Goal: Transaction & Acquisition: Purchase product/service

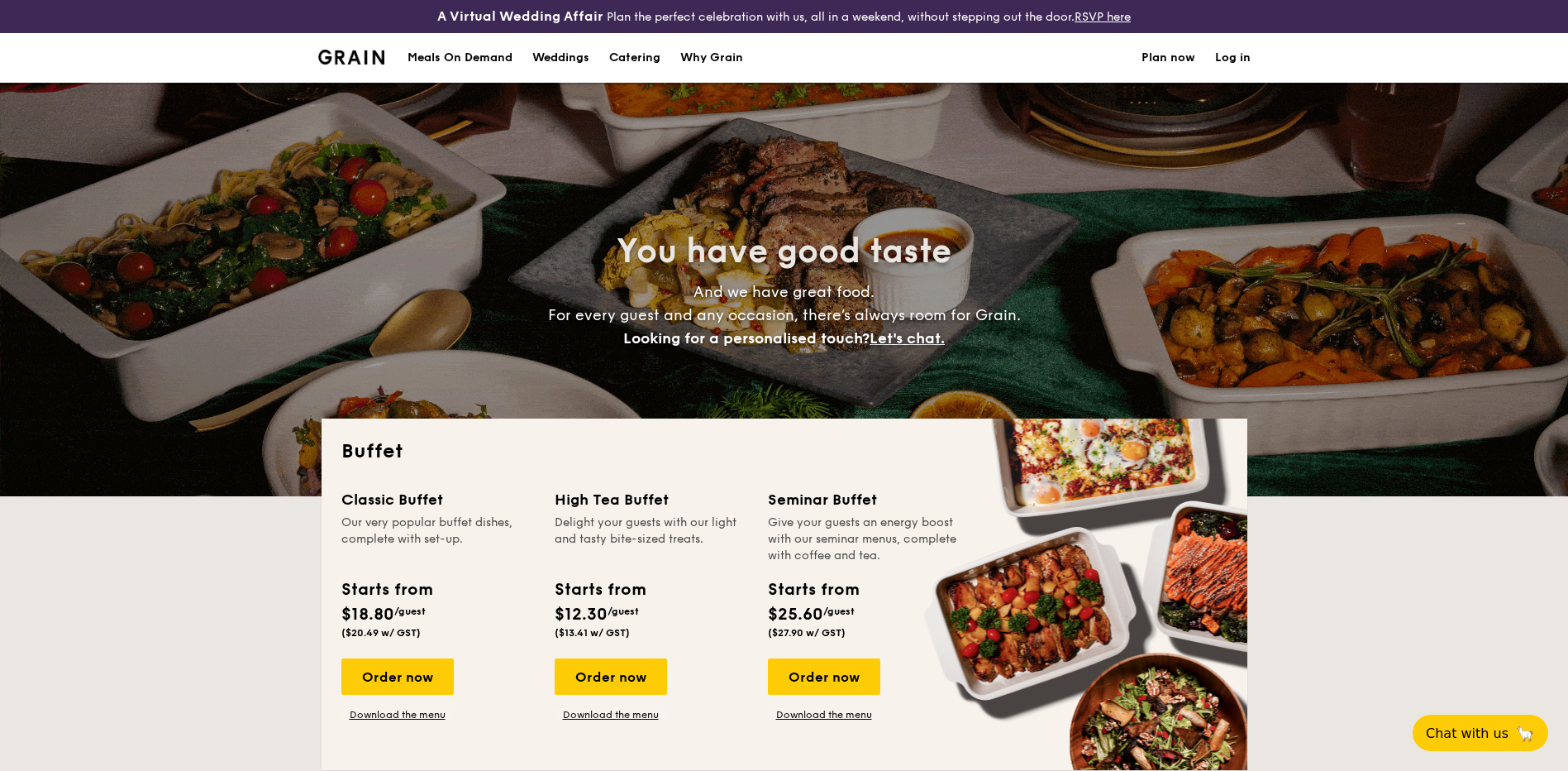
select select
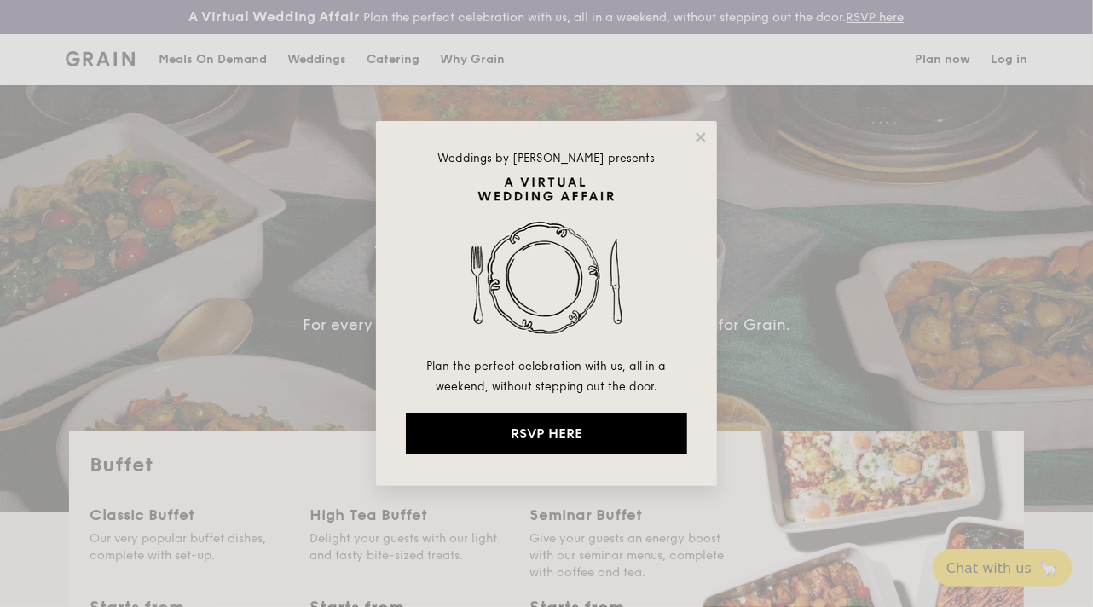
click at [697, 145] on div "Weddings by [PERSON_NAME] presents Plan the perfect celebration with us, all in…" at bounding box center [546, 303] width 341 height 365
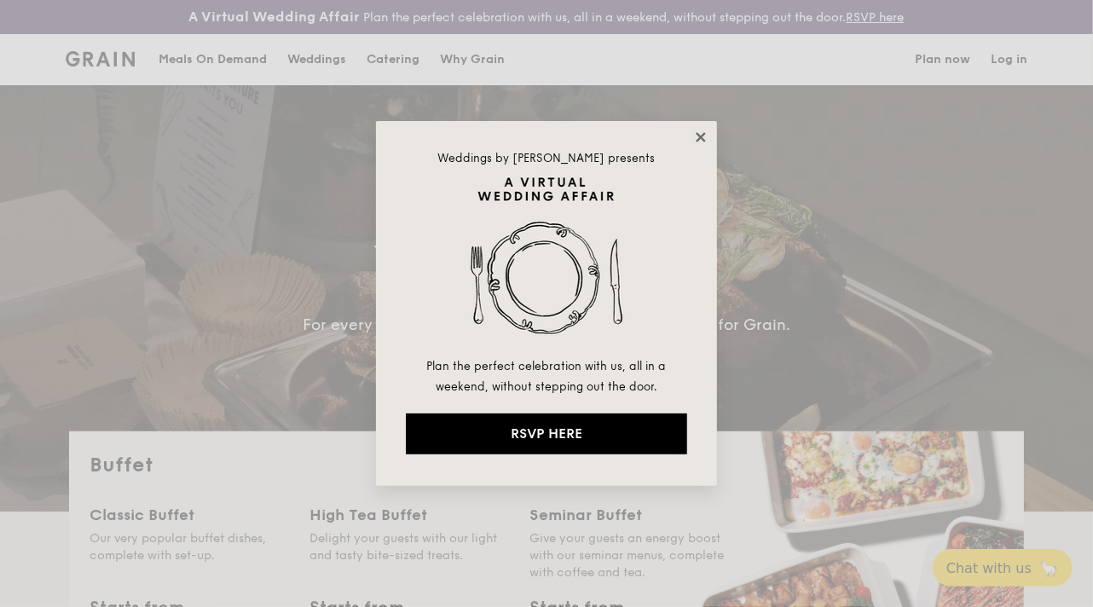
click at [697, 136] on icon at bounding box center [700, 137] width 15 height 15
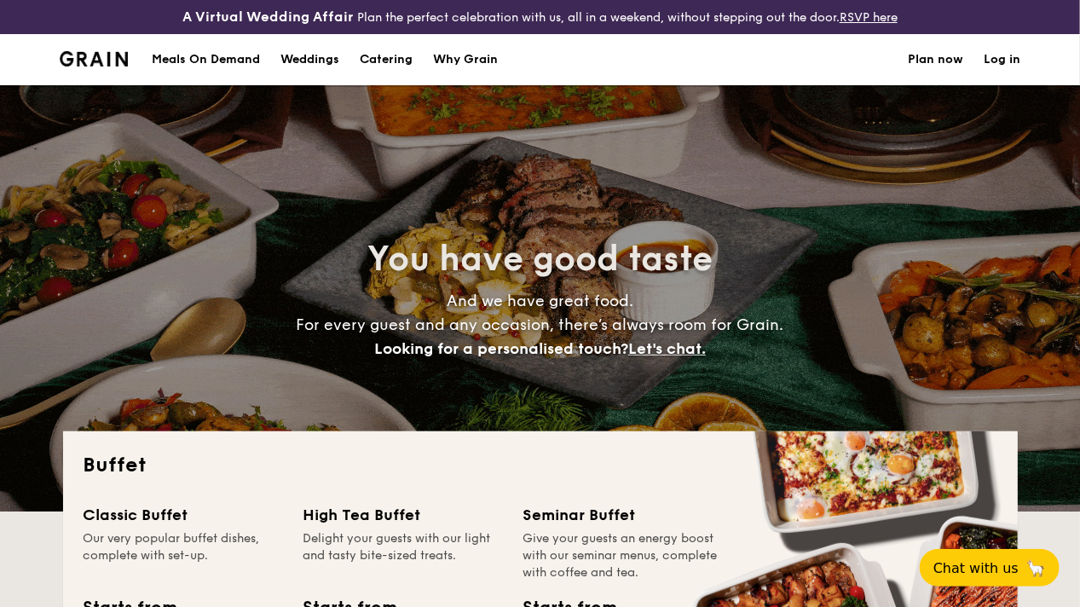
click at [338, 479] on h2 "Buffet" at bounding box center [541, 465] width 914 height 27
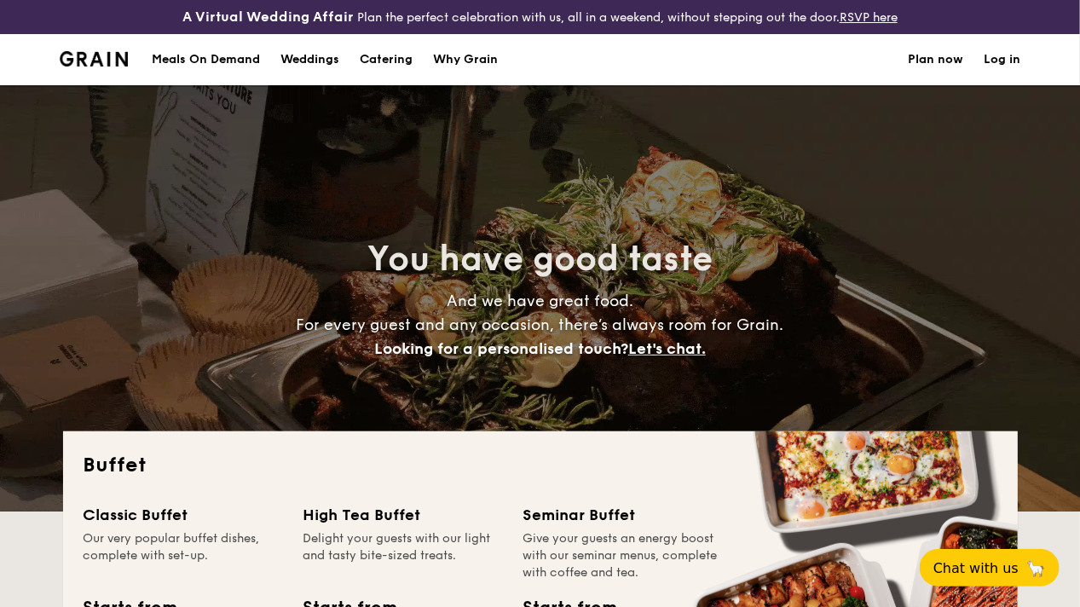
scroll to position [256, 0]
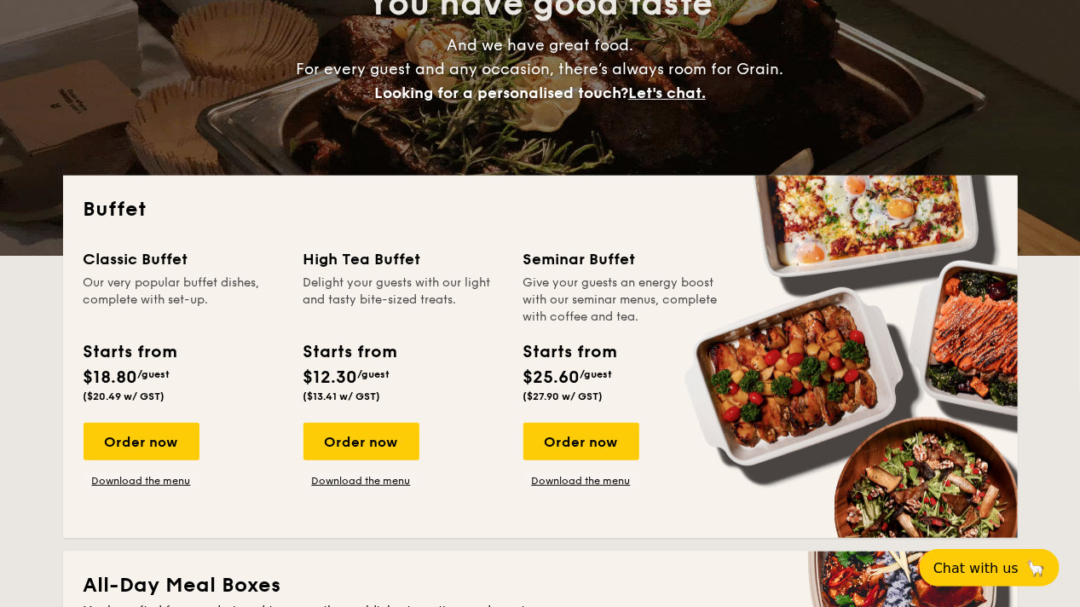
click at [138, 503] on div "Classic Buffet Our very popular buffet dishes, complete with set-up. Starts fro…" at bounding box center [541, 382] width 914 height 270
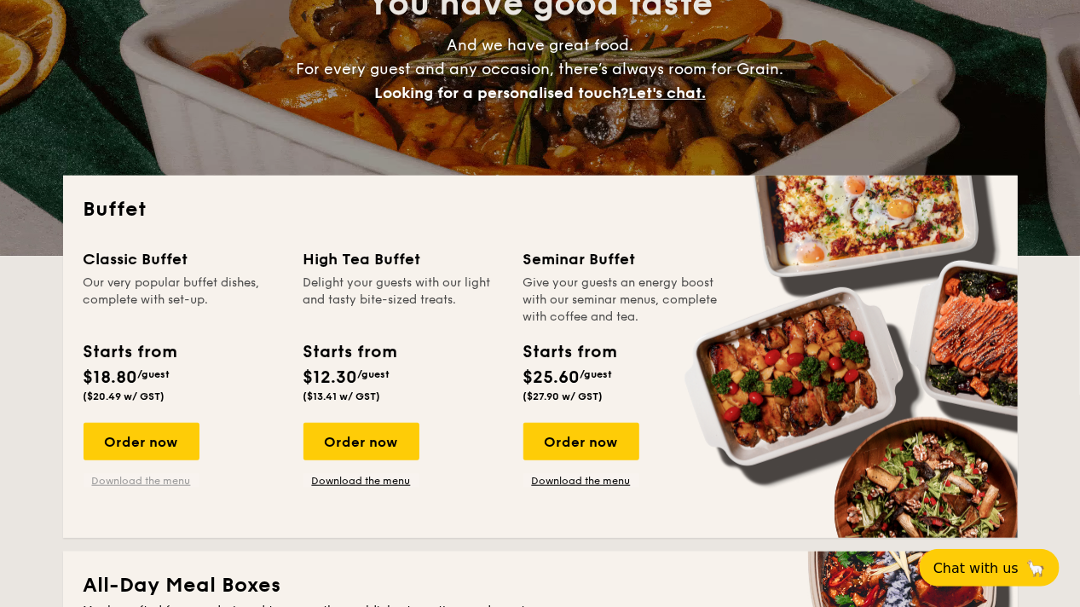
click at [147, 488] on link "Download the menu" at bounding box center [142, 481] width 116 height 14
click at [101, 460] on div "Order now" at bounding box center [142, 442] width 116 height 38
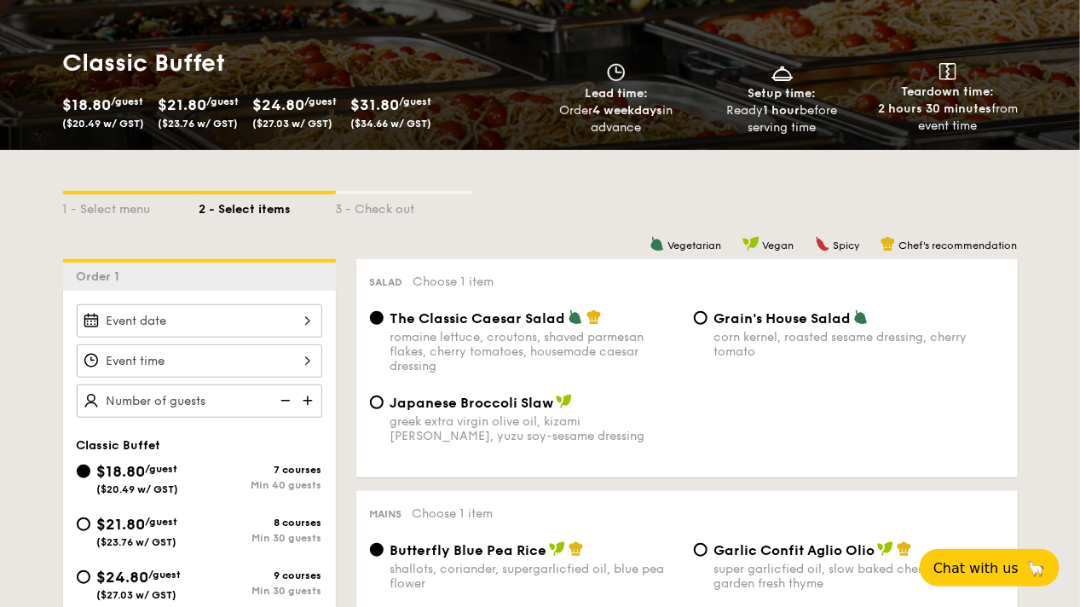
scroll to position [426, 0]
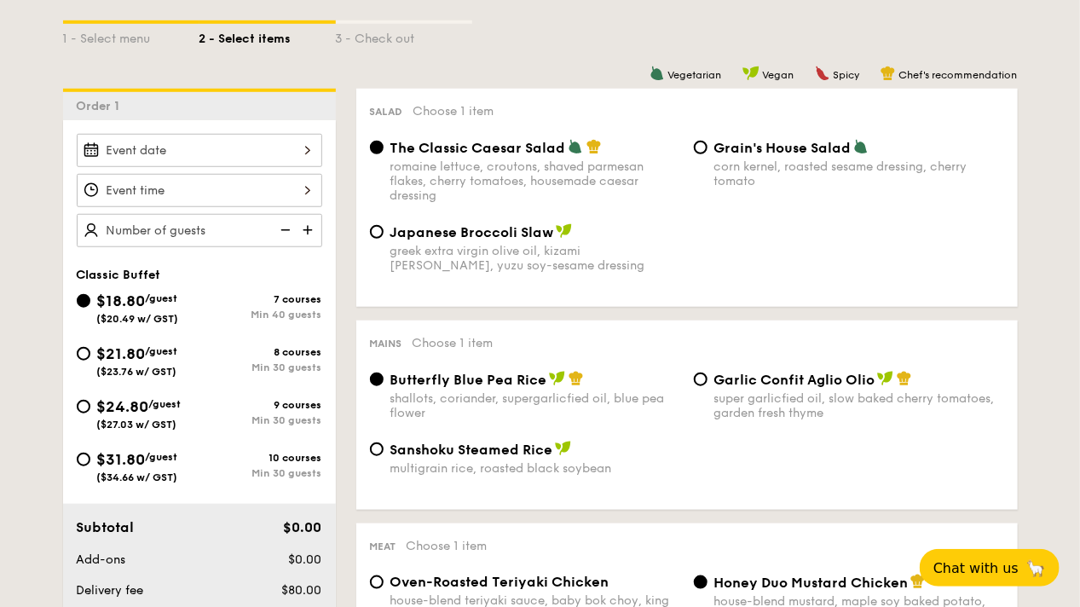
click at [127, 363] on span "$21.80" at bounding box center [121, 353] width 49 height 19
click at [90, 361] on input "$21.80 /guest ($23.76 w/ GST) 8 courses Min 30 guests" at bounding box center [84, 354] width 14 height 14
radio input "true"
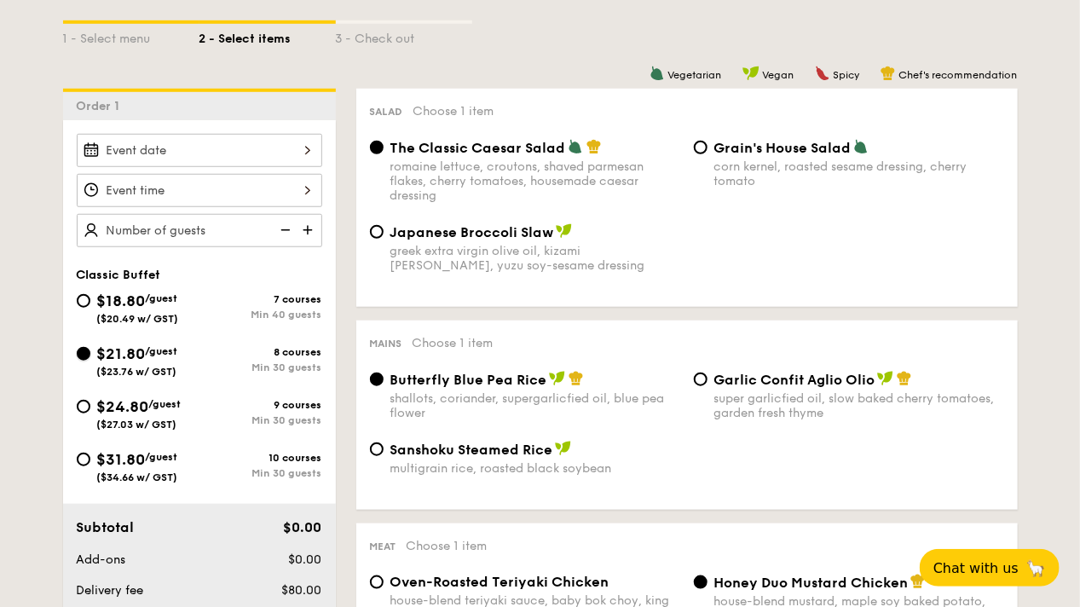
radio input "true"
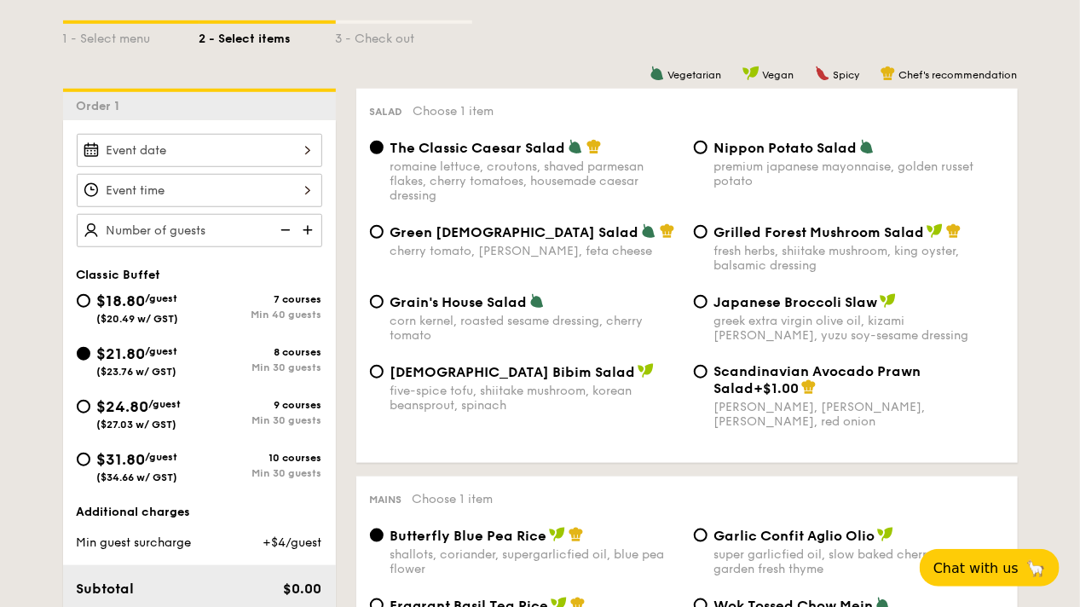
click at [1014, 396] on div "Salad Choose 1 item The Classic Caesar Salad romaine lettuce, croutons, shaved …" at bounding box center [687, 276] width 662 height 374
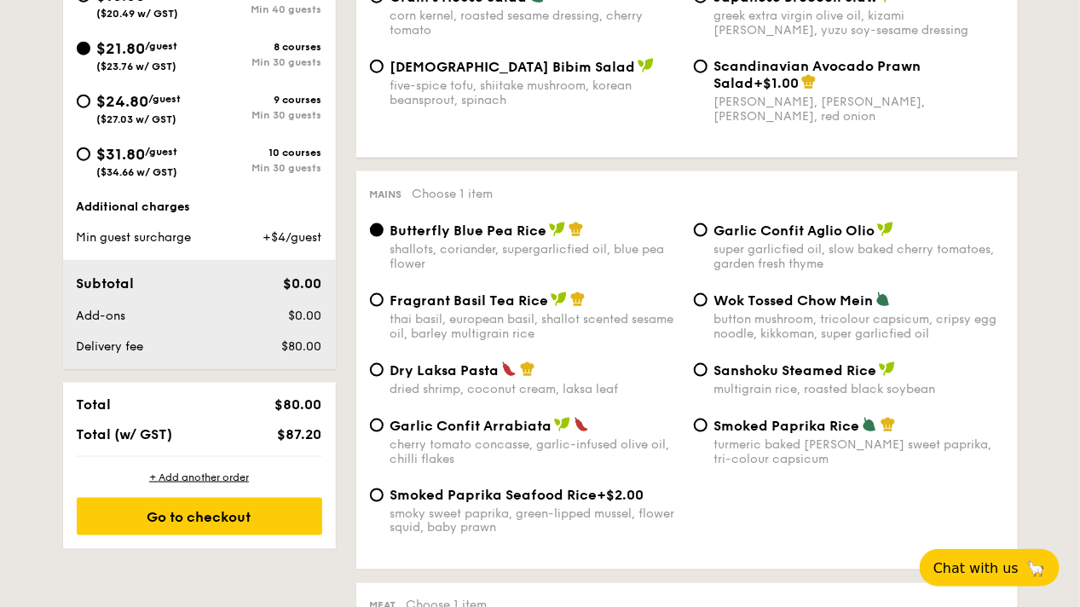
scroll to position [767, 0]
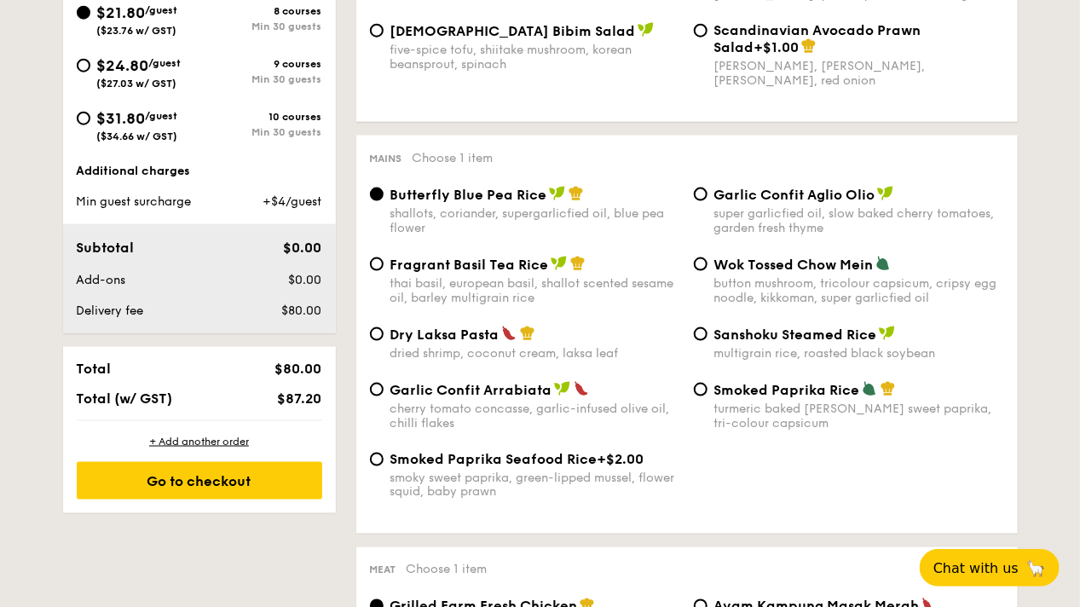
click at [1010, 396] on div "Mains Choose 1 item Butterfly Blue Pea Rice shallots, coriander, supergarlicfie…" at bounding box center [687, 335] width 662 height 398
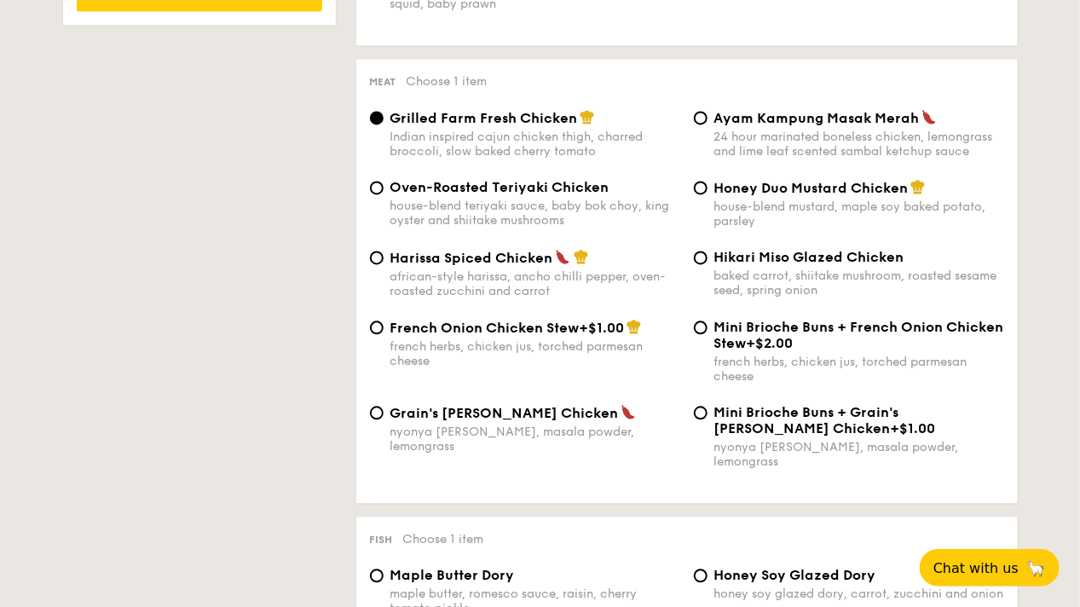
scroll to position [1279, 0]
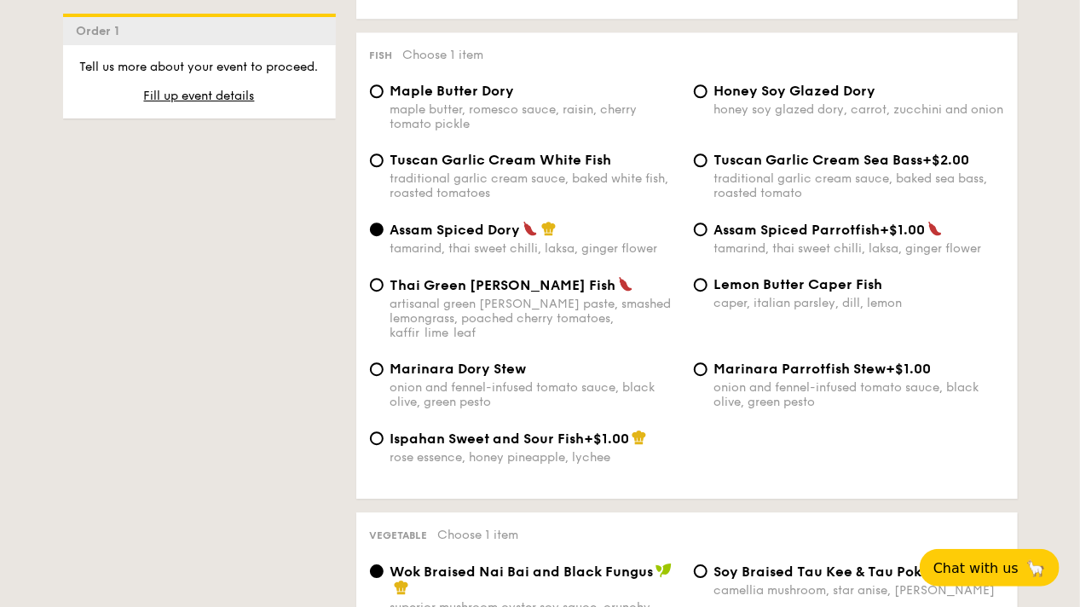
scroll to position [1705, 0]
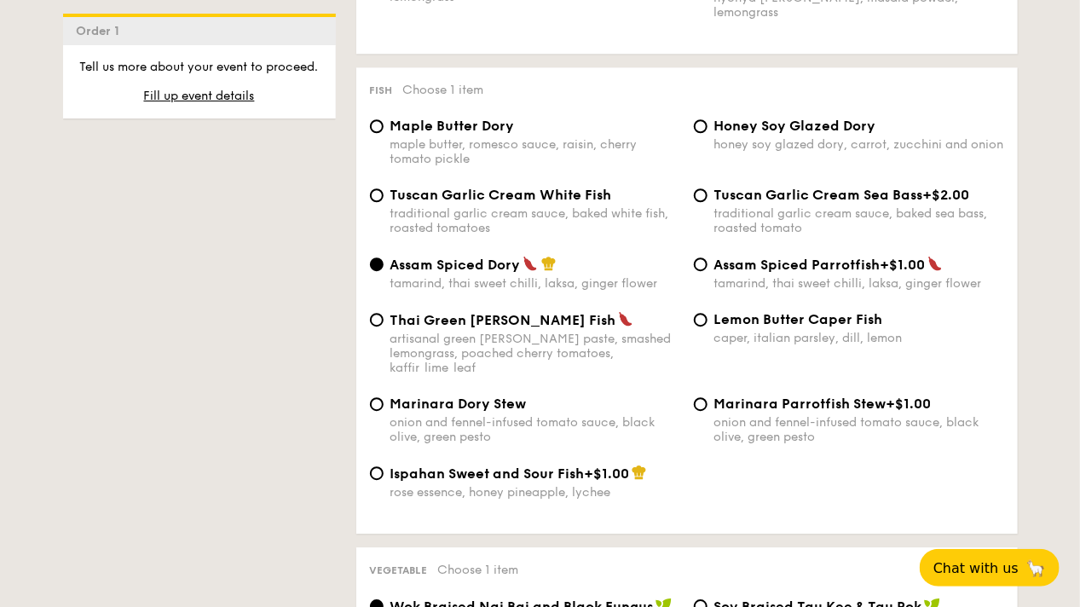
drag, startPoint x: 251, startPoint y: 444, endPoint x: 263, endPoint y: 438, distance: 13.3
click at [251, 444] on div "1 - Select menu 2 - Select items 3 - Check out Order 1 Classic Buffet $18.80 /g…" at bounding box center [540, 615] width 982 height 3828
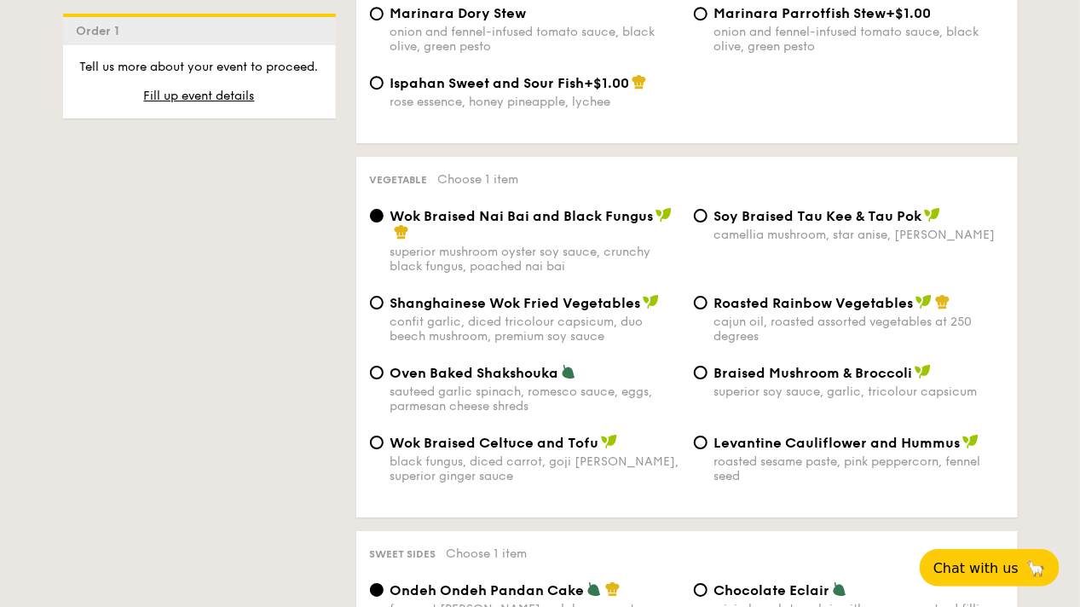
scroll to position [2131, 0]
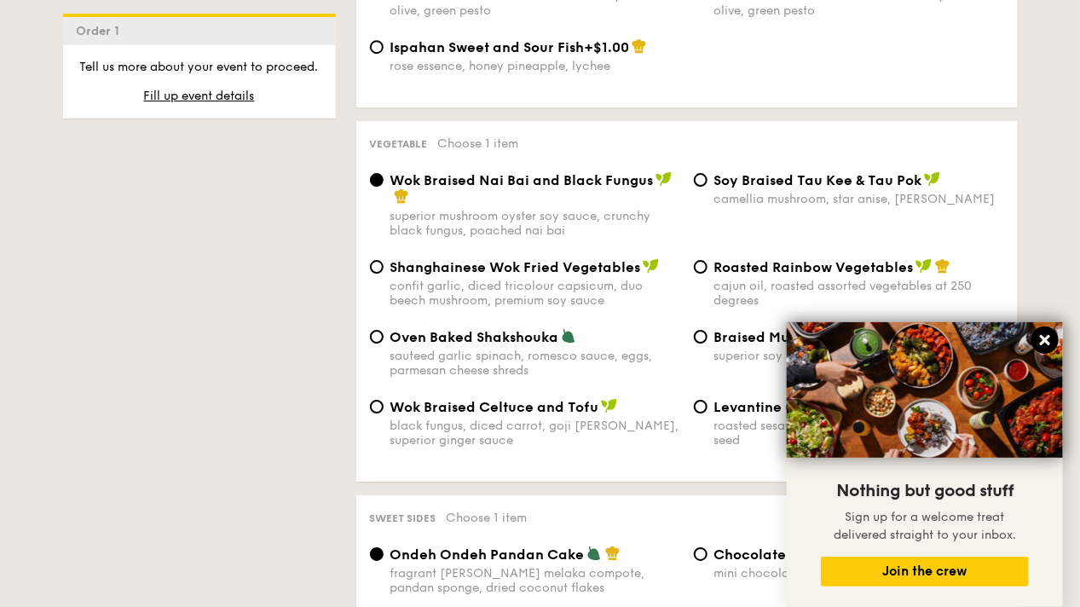
click at [1042, 338] on icon at bounding box center [1045, 340] width 10 height 10
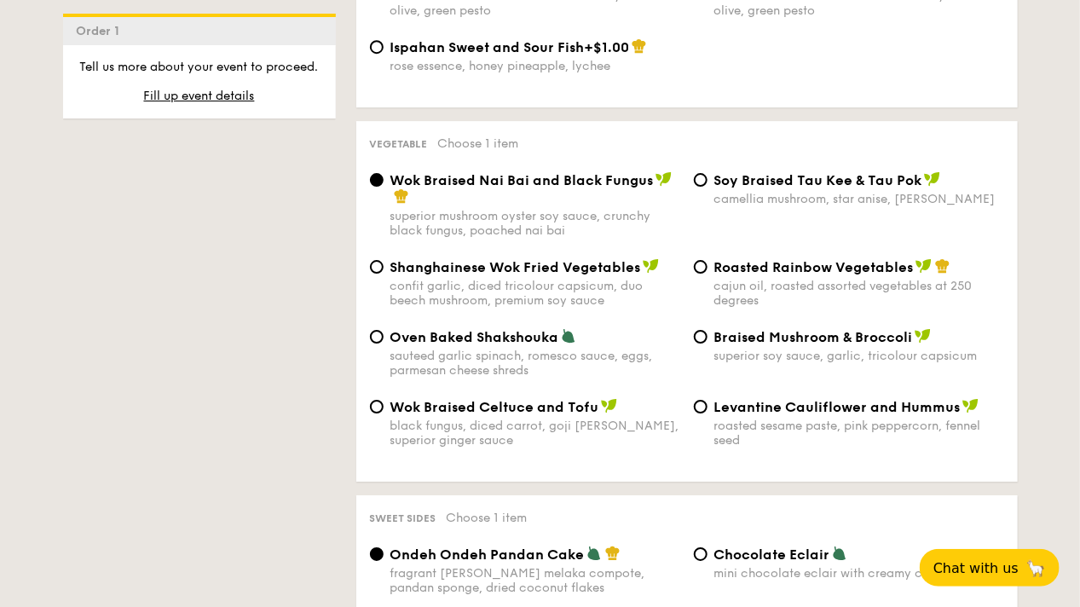
click at [124, 451] on div "1 - Select menu 2 - Select items 3 - Check out Order 1 Classic Buffet $18.80 /g…" at bounding box center [540, 189] width 982 height 3828
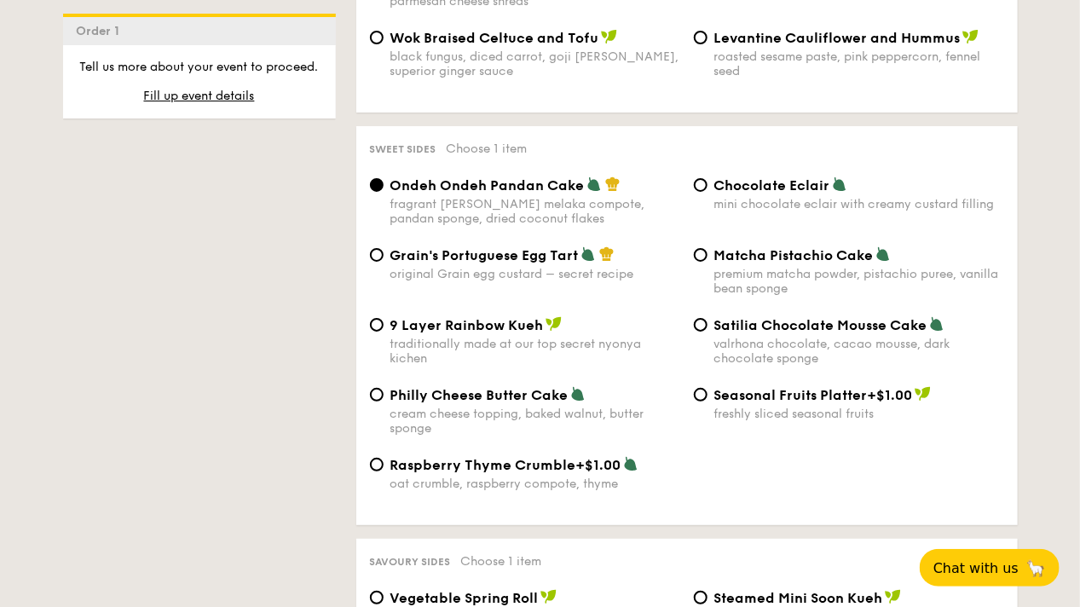
scroll to position [2557, 0]
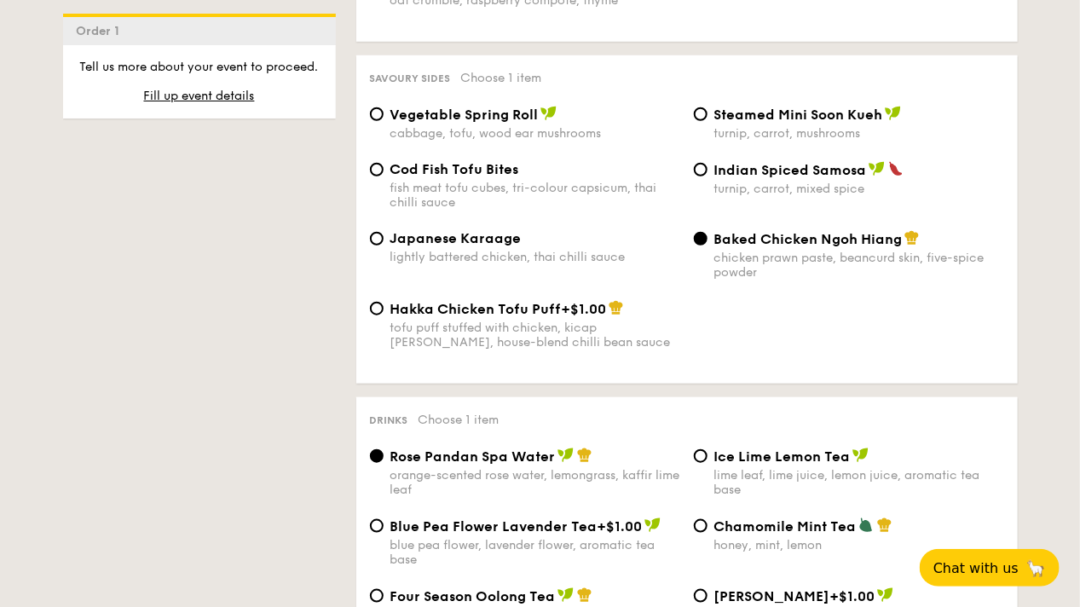
scroll to position [2898, 0]
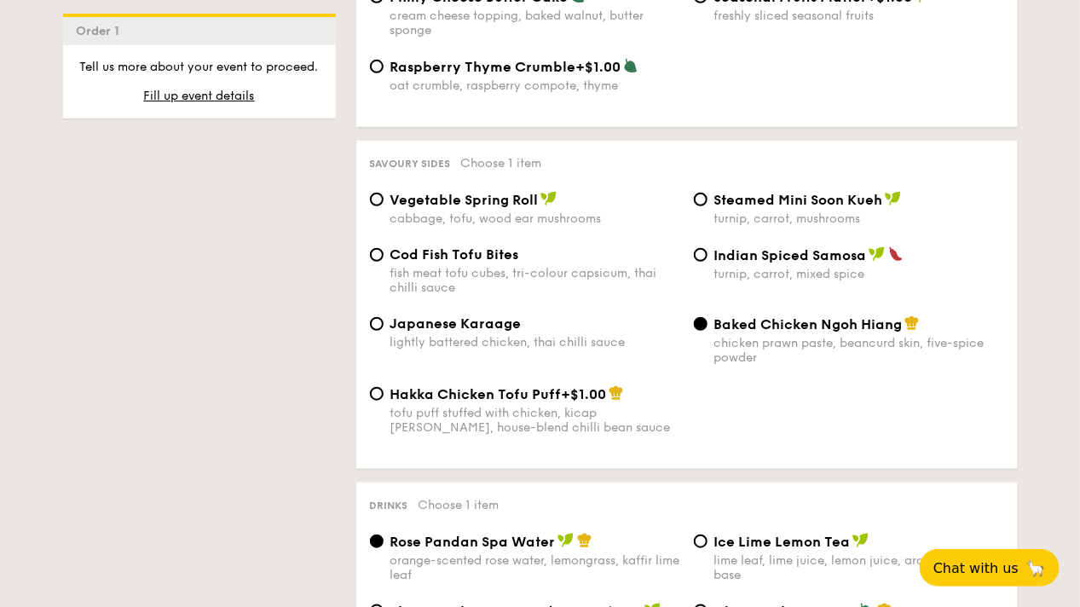
drag, startPoint x: 142, startPoint y: 448, endPoint x: 166, endPoint y: 428, distance: 31.6
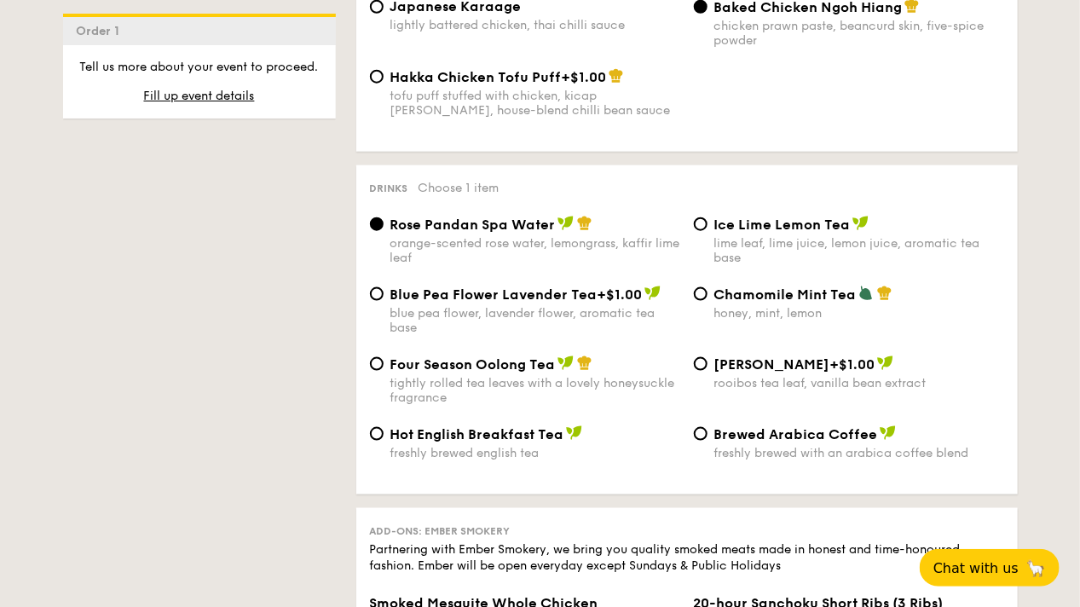
scroll to position [3239, 0]
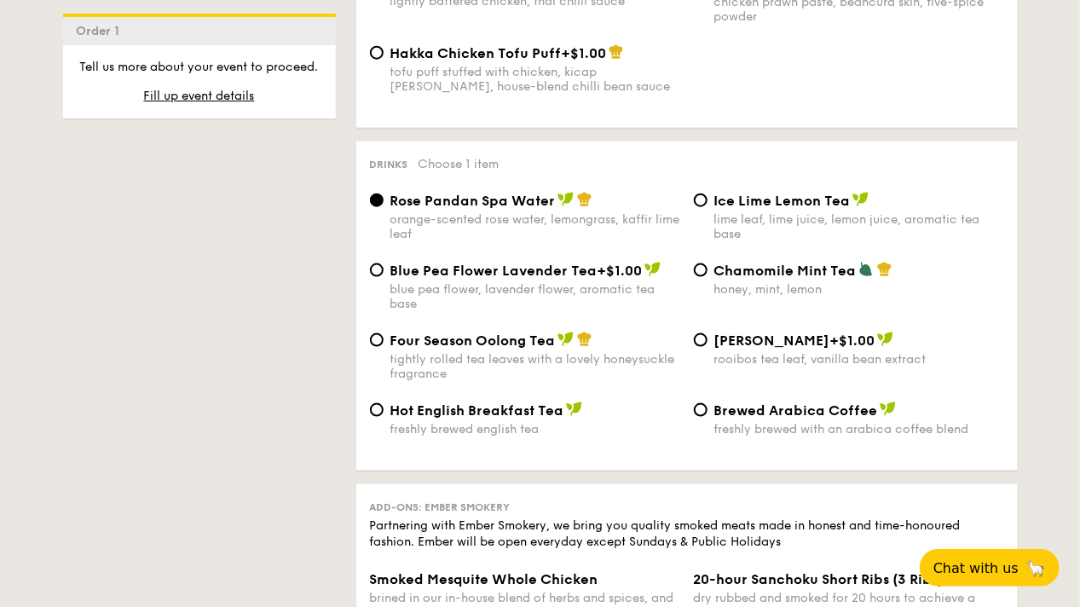
drag, startPoint x: 287, startPoint y: 434, endPoint x: 279, endPoint y: 445, distance: 14.0
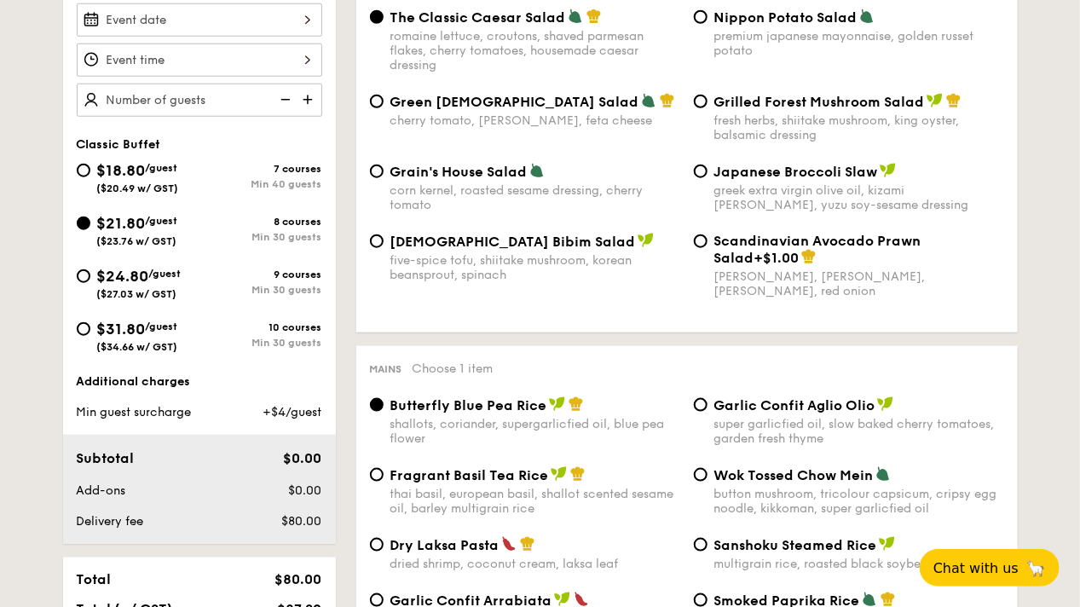
scroll to position [256, 0]
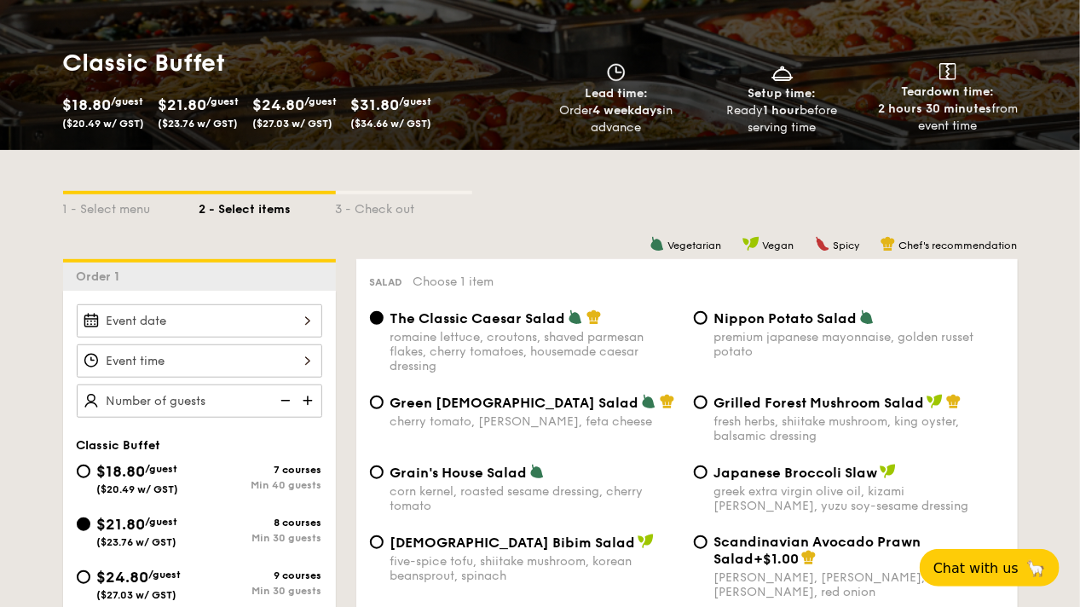
click at [123, 481] on span "$18.80" at bounding box center [121, 471] width 49 height 19
click at [90, 478] on input "$18.80 /guest ($20.49 w/ GST) 7 courses Min 40 guests" at bounding box center [84, 472] width 14 height 14
radio input "true"
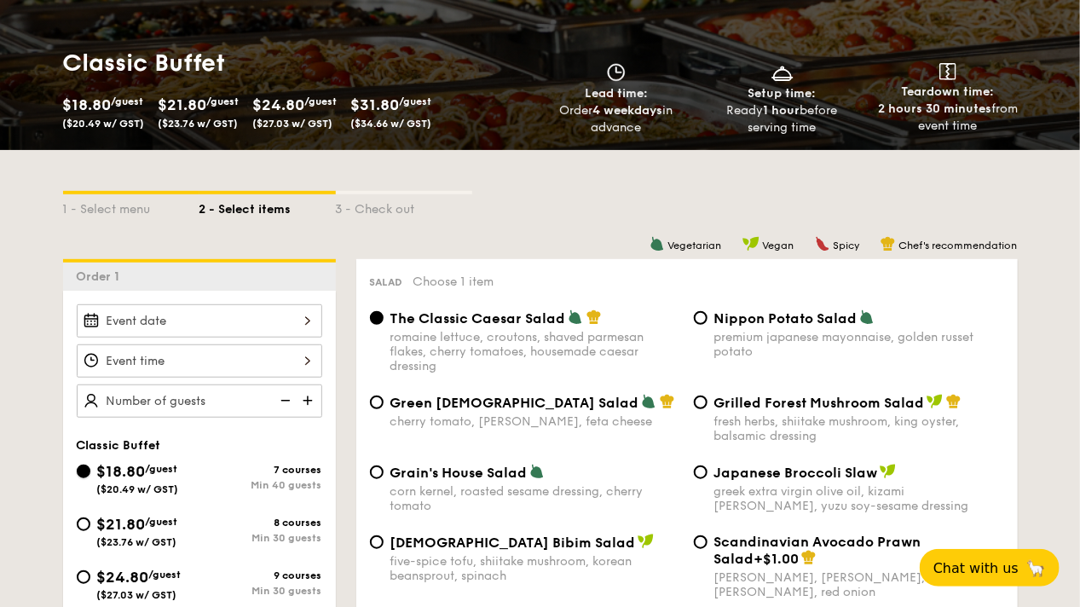
radio input "true"
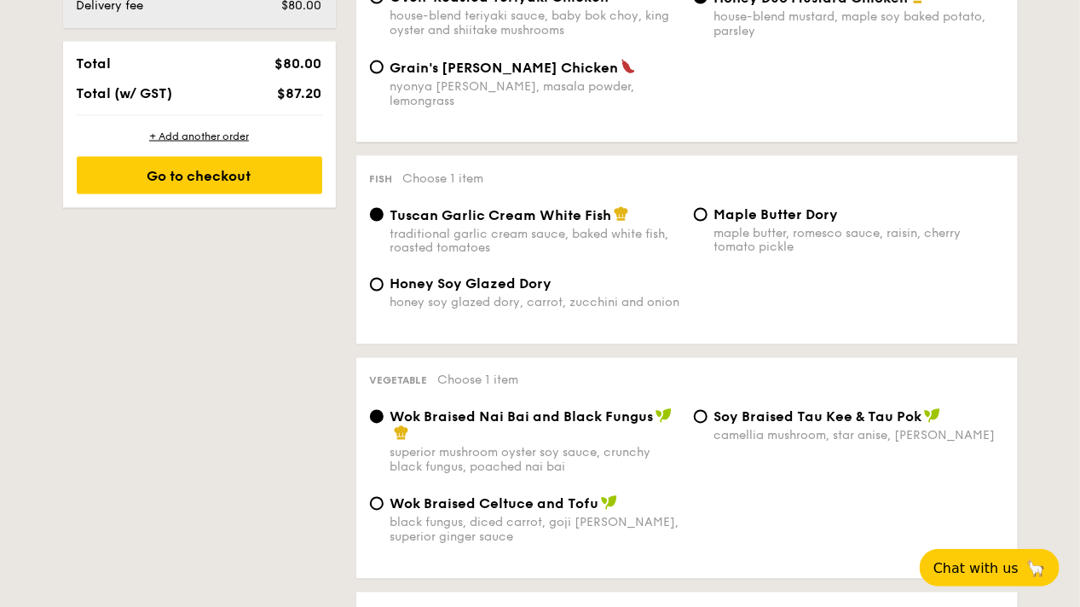
scroll to position [1193, 0]
